Goal: Task Accomplishment & Management: Use online tool/utility

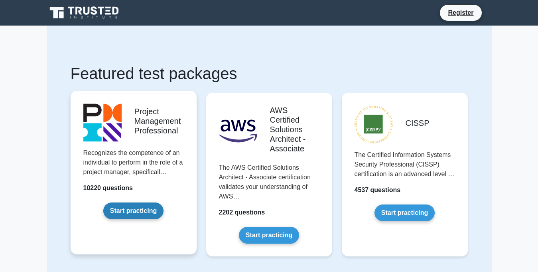
click at [146, 210] on link "Start practicing" at bounding box center [133, 210] width 60 height 17
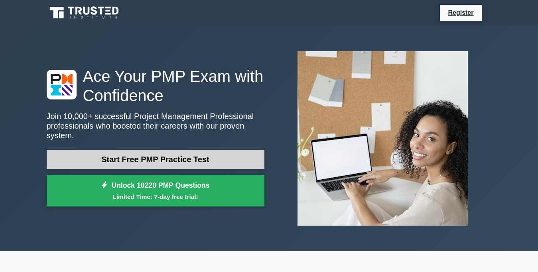
click at [160, 153] on link "Start Free PMP Practice Test" at bounding box center [156, 159] width 218 height 19
